Goal: Navigation & Orientation: Understand site structure

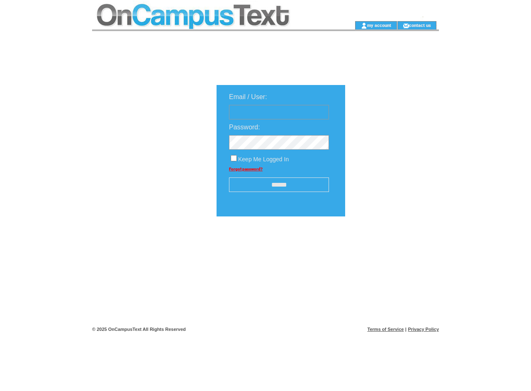
click at [210, 10] on td at bounding box center [210, 10] width 236 height 21
click at [210, 25] on td at bounding box center [210, 25] width 236 height 8
click at [341, 25] on td at bounding box center [341, 25] width 26 height 8
click at [379, 25] on link "my account" at bounding box center [379, 24] width 24 height 5
click at [420, 25] on link "contact us" at bounding box center [420, 24] width 22 height 5
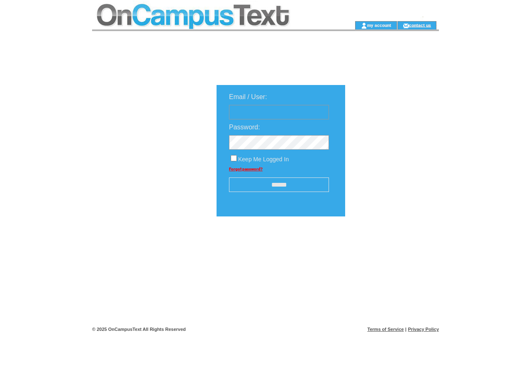
click at [279, 186] on input "******" at bounding box center [279, 185] width 100 height 15
click at [390, 246] on img at bounding box center [390, 242] width 42 height 10
click at [386, 330] on link "Terms of Service" at bounding box center [386, 329] width 37 height 5
click at [423, 330] on link "Privacy Policy" at bounding box center [423, 329] width 31 height 5
